Goal: Information Seeking & Learning: Learn about a topic

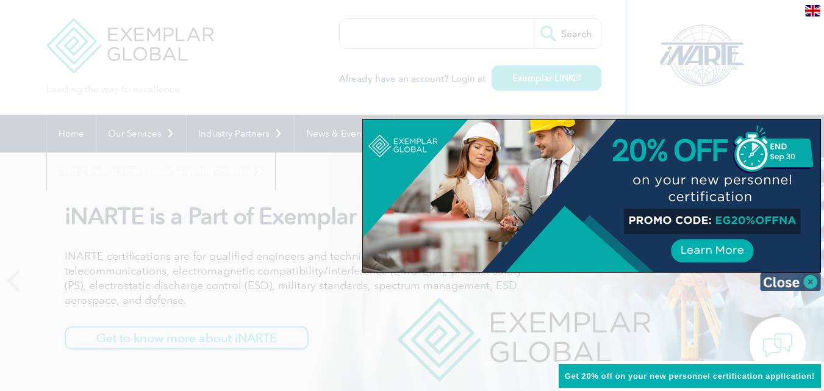
click at [775, 282] on img at bounding box center [790, 282] width 61 height 18
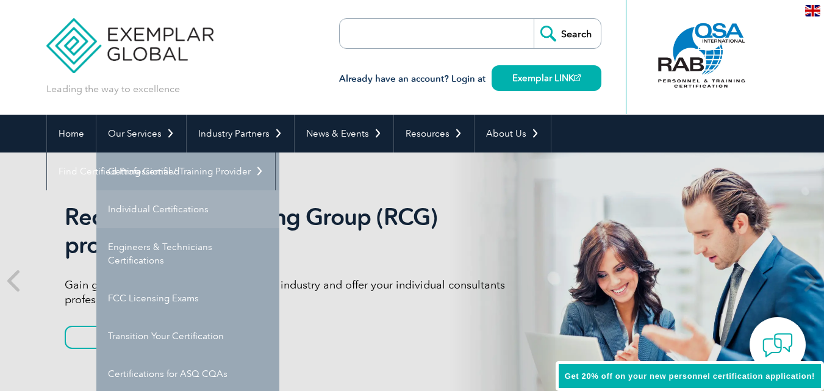
click at [177, 215] on link "Individual Certifications" at bounding box center [187, 209] width 183 height 38
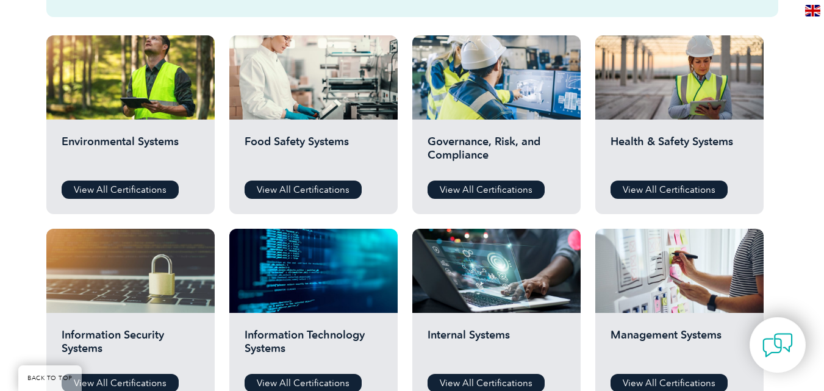
scroll to position [569, 0]
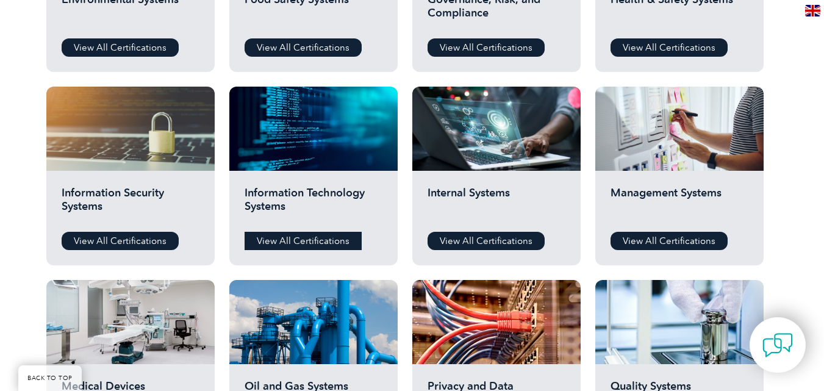
click at [330, 241] on link "View All Certifications" at bounding box center [303, 241] width 117 height 18
click at [151, 237] on link "View All Certifications" at bounding box center [120, 241] width 117 height 18
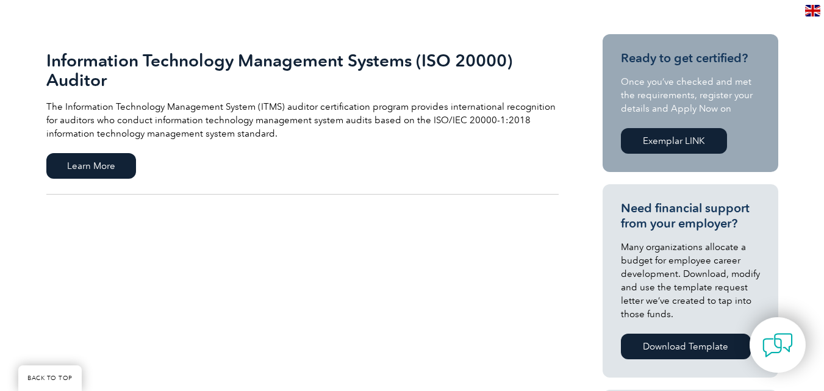
scroll to position [285, 0]
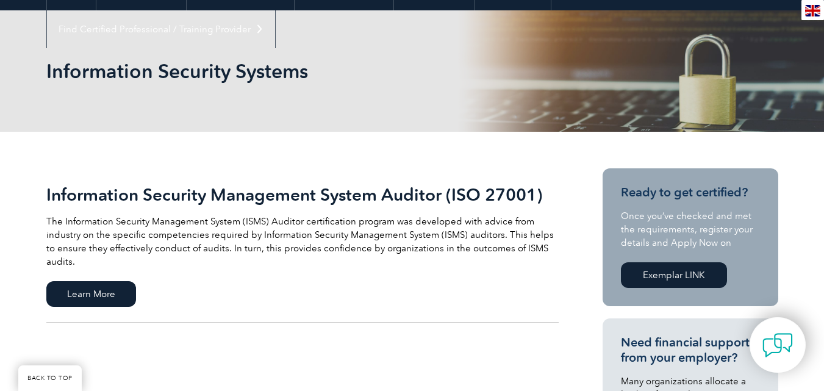
scroll to position [285, 0]
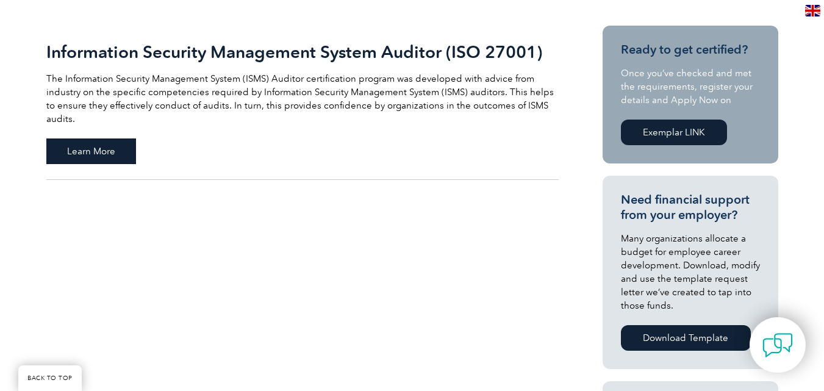
click at [118, 138] on span "Learn More" at bounding box center [91, 151] width 90 height 26
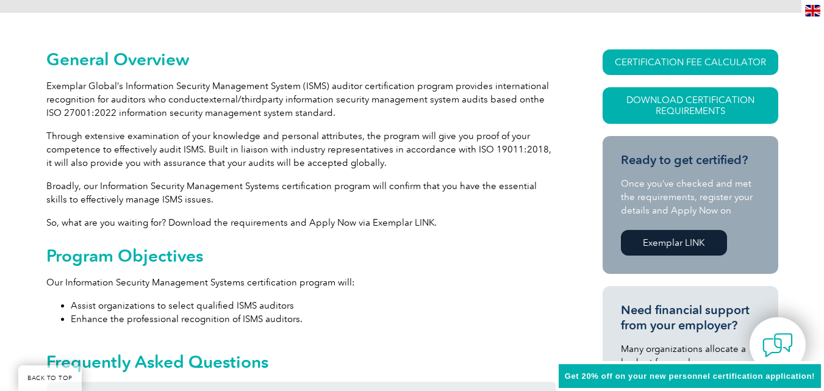
scroll to position [427, 0]
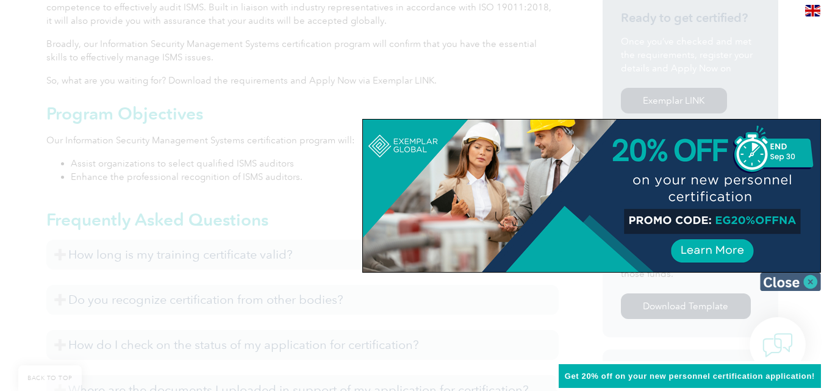
click at [809, 274] on img at bounding box center [790, 282] width 61 height 18
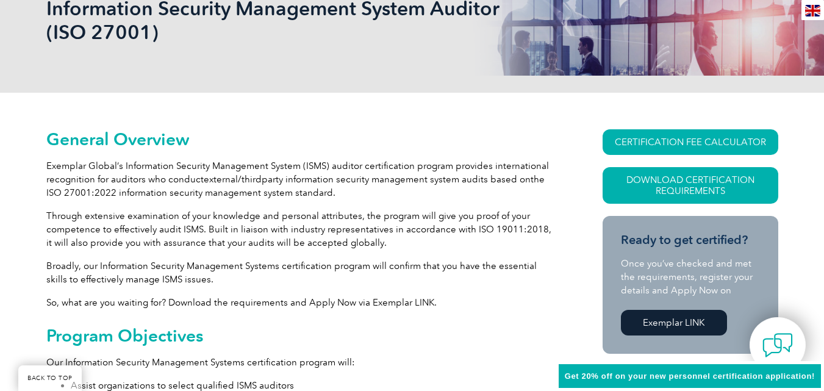
scroll to position [142, 0]
